Goal: Information Seeking & Learning: Find specific fact

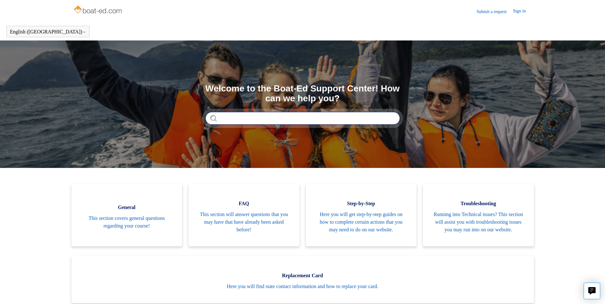
click at [238, 114] on input "Search" at bounding box center [302, 118] width 195 height 13
type input "*********"
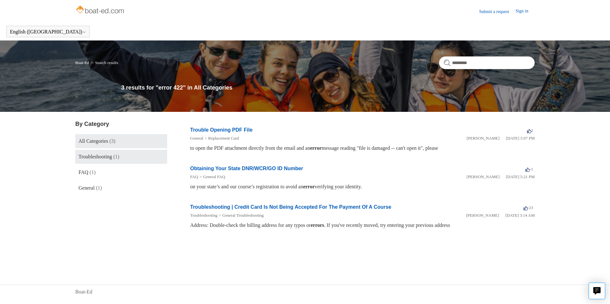
click at [90, 155] on span "Troubleshooting" at bounding box center [94, 156] width 33 height 5
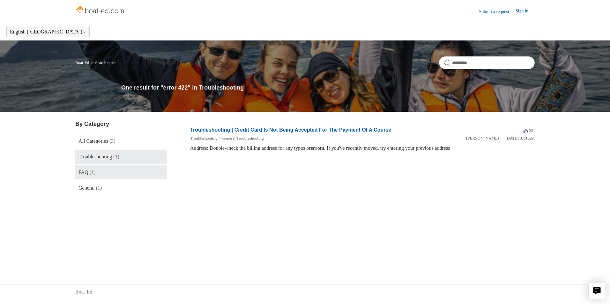
click at [79, 171] on span "FAQ" at bounding box center [83, 172] width 10 height 5
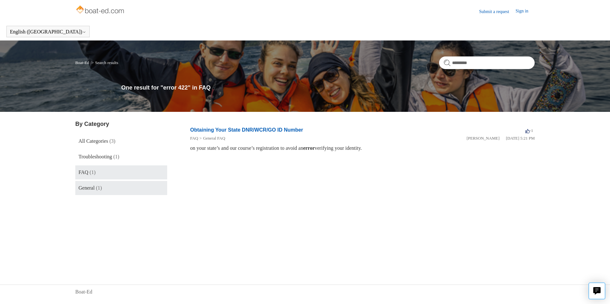
click at [88, 189] on span "General" at bounding box center [86, 187] width 16 height 5
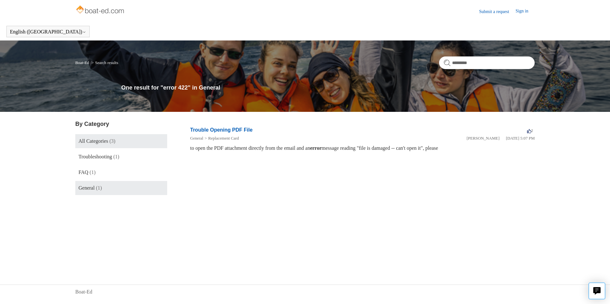
click at [97, 137] on link "All Categories (3)" at bounding box center [121, 141] width 92 height 14
